Goal: Browse casually

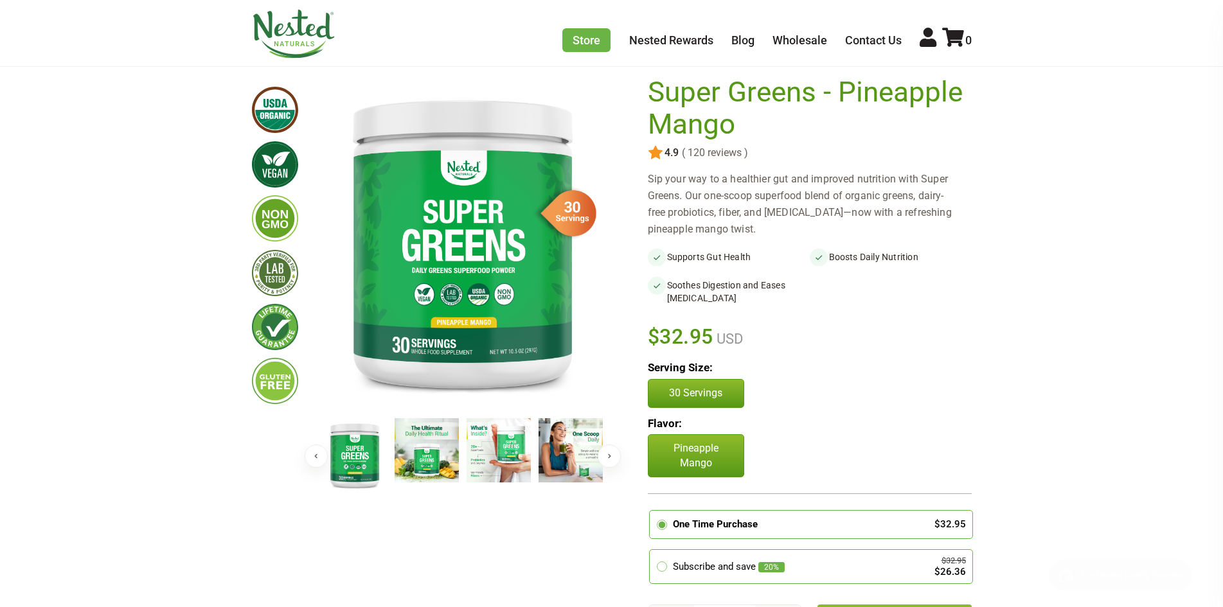
scroll to position [101, 0]
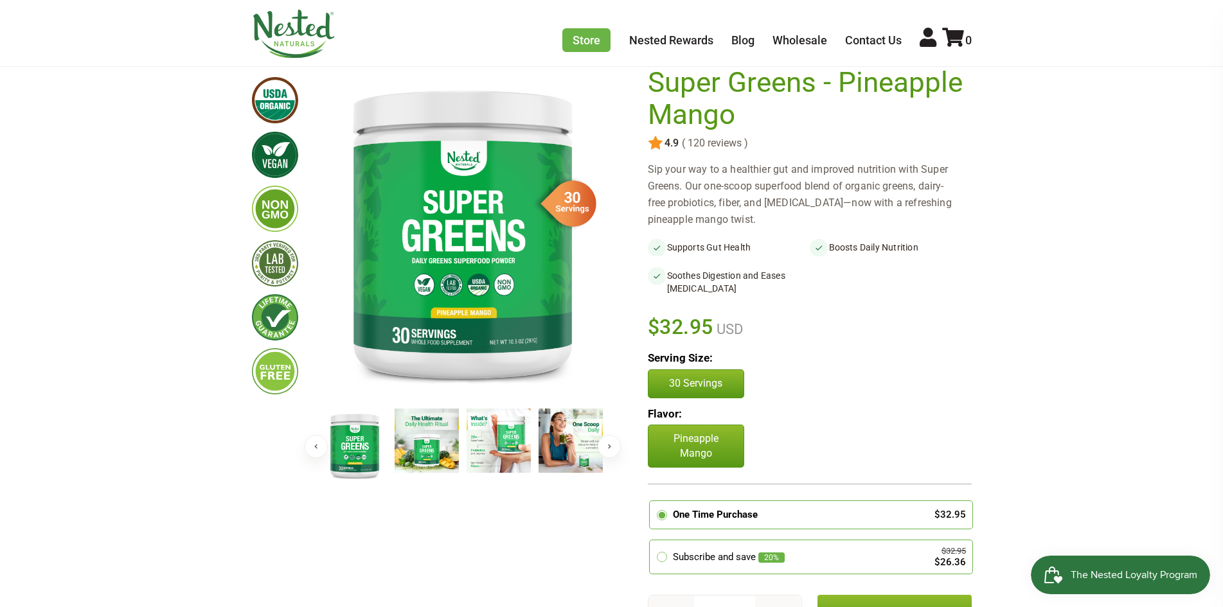
click at [269, 31] on img at bounding box center [294, 34] width 84 height 49
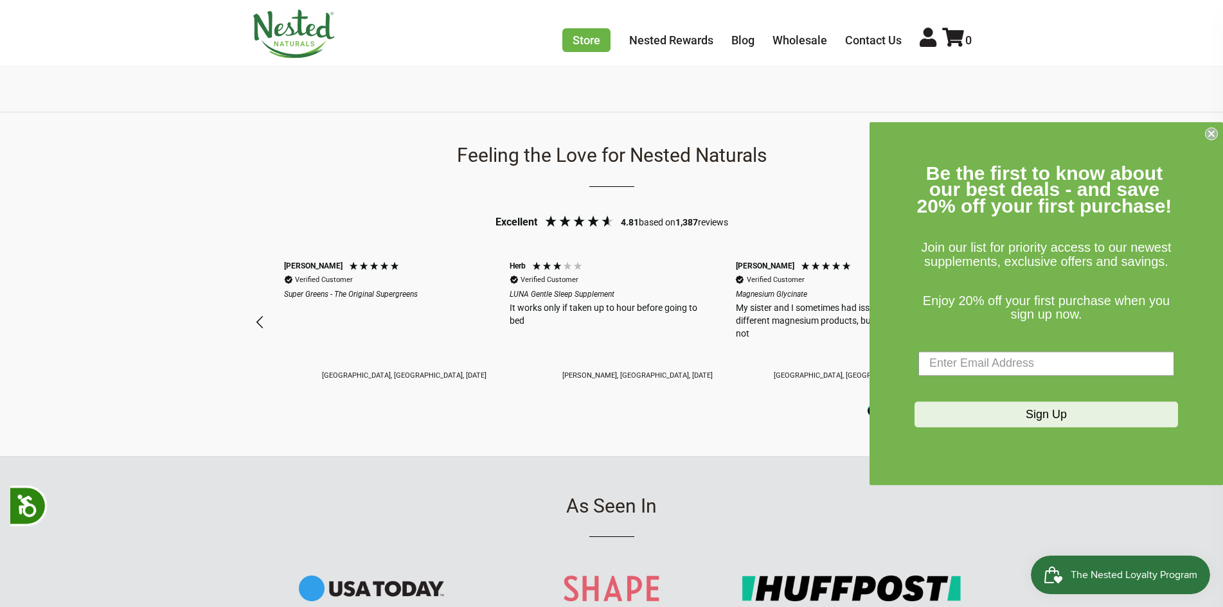
scroll to position [1007, 0]
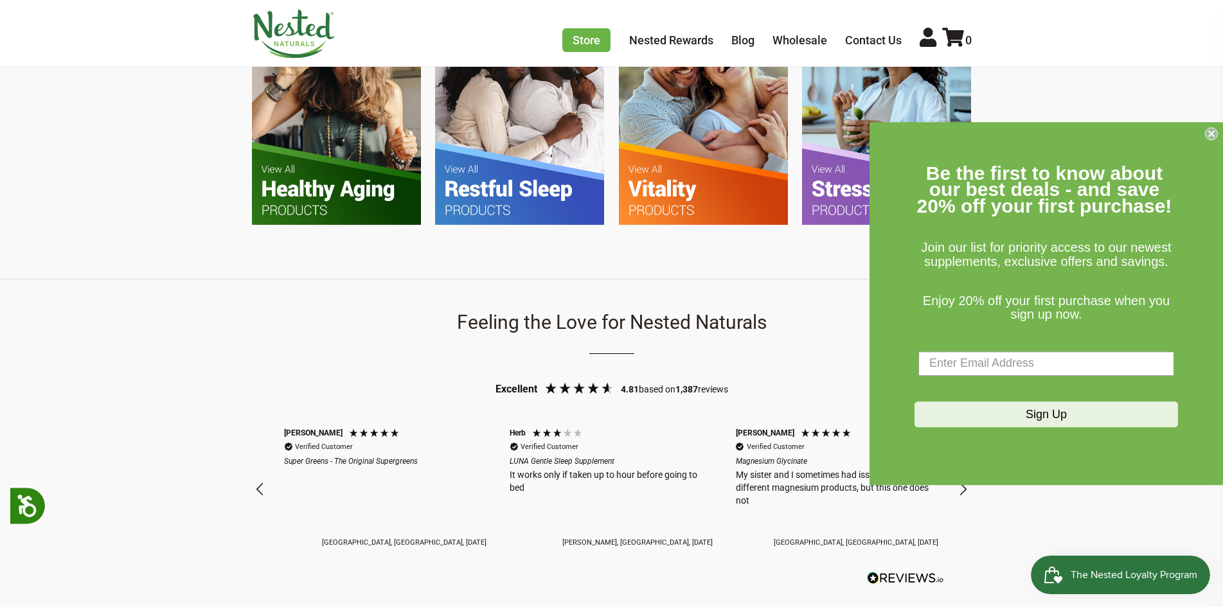
click at [290, 218] on img at bounding box center [336, 112] width 169 height 224
